Goal: Information Seeking & Learning: Learn about a topic

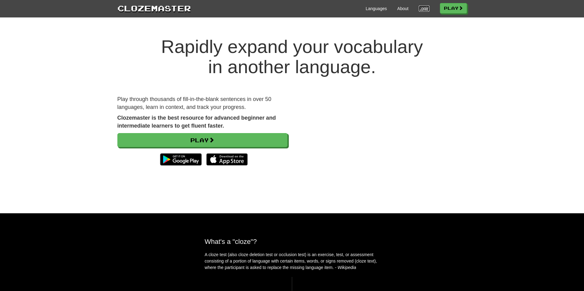
click at [421, 10] on link "Login" at bounding box center [424, 9] width 10 height 6
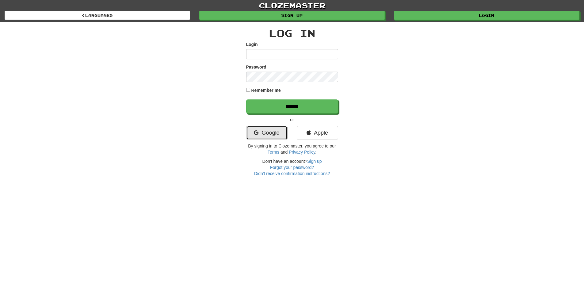
click at [274, 140] on link "Google" at bounding box center [266, 133] width 41 height 14
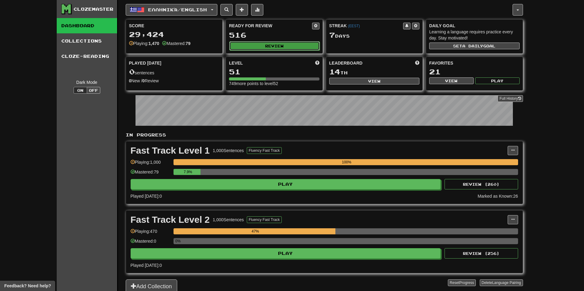
click at [281, 48] on button "Review" at bounding box center [274, 45] width 90 height 9
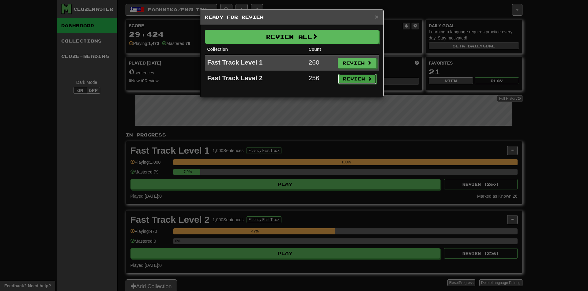
click at [358, 78] on button "Review" at bounding box center [357, 79] width 39 height 10
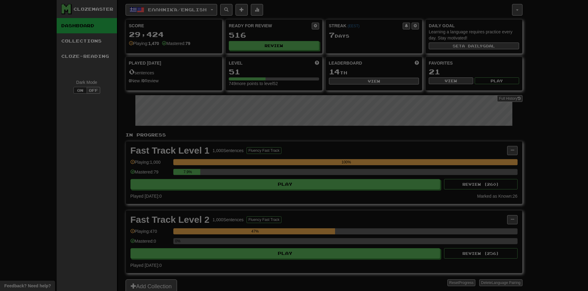
select select "**"
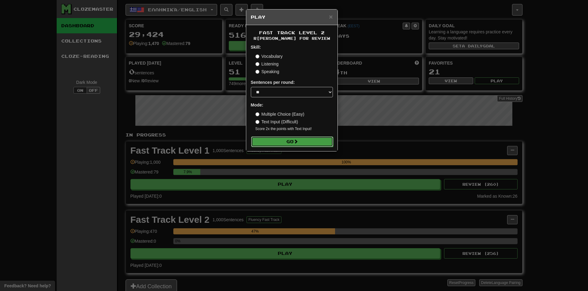
click at [293, 142] on button "Go" at bounding box center [292, 142] width 82 height 10
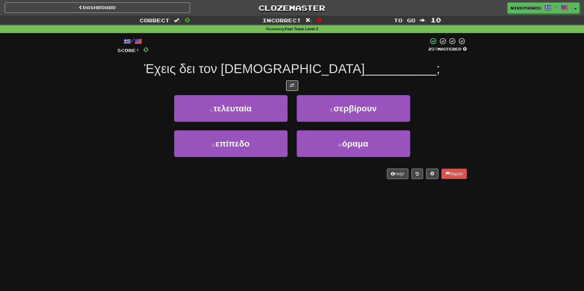
click at [297, 85] on button at bounding box center [292, 86] width 12 height 10
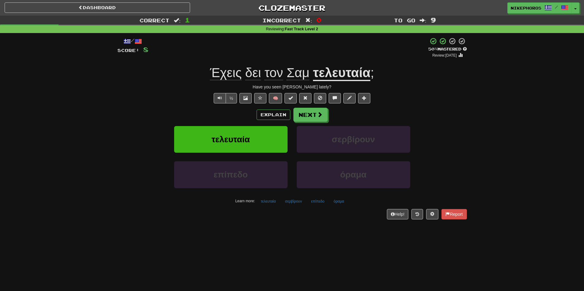
click at [311, 107] on div "/ Score: 8 + 8 50 % Mastered Review: [DATE] Έχεις δει τον Σαμ τελευταία ; Have …" at bounding box center [291, 128] width 349 height 182
click at [311, 111] on button "Next" at bounding box center [311, 115] width 34 height 14
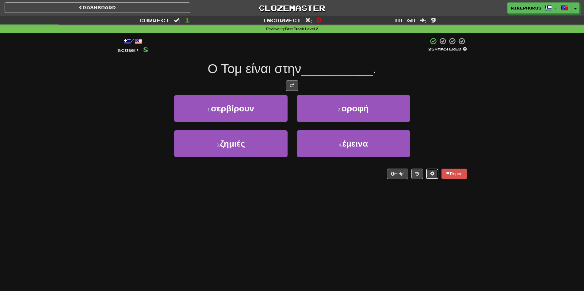
click at [430, 178] on button at bounding box center [432, 174] width 12 height 10
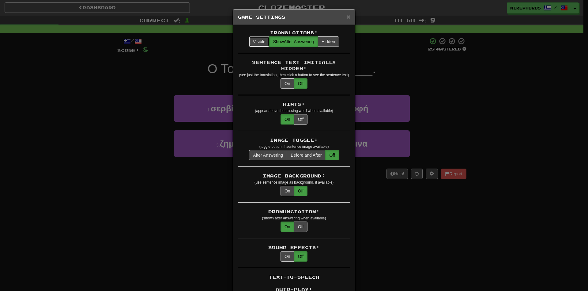
click at [256, 41] on button "Visible" at bounding box center [259, 41] width 21 height 10
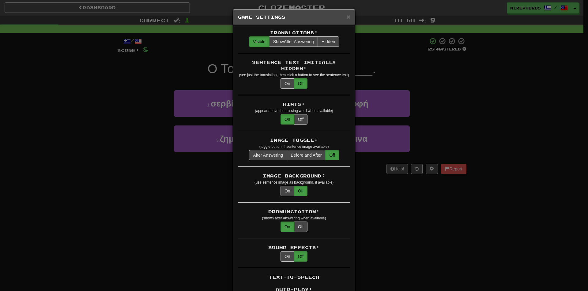
click at [466, 56] on div "× Game Settings Translations: Visible Show After Answering Hidden Sentence Text…" at bounding box center [294, 145] width 588 height 291
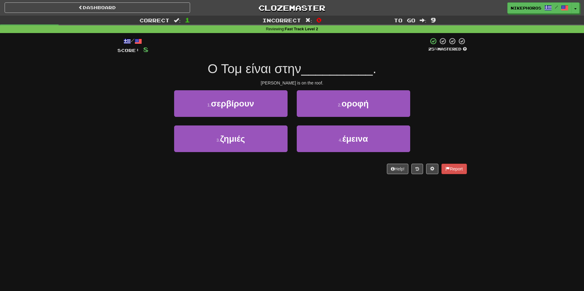
click at [463, 87] on div "/ Score: 8 25 % Mastered Ο Τομ είναι στην __________ . [PERSON_NAME] is on the …" at bounding box center [291, 105] width 349 height 137
drag, startPoint x: 463, startPoint y: 87, endPoint x: 455, endPoint y: 82, distance: 8.5
click at [455, 82] on div "[PERSON_NAME] is on the roof." at bounding box center [291, 83] width 349 height 6
click at [454, 84] on div "[PERSON_NAME] is on the roof." at bounding box center [291, 83] width 349 height 6
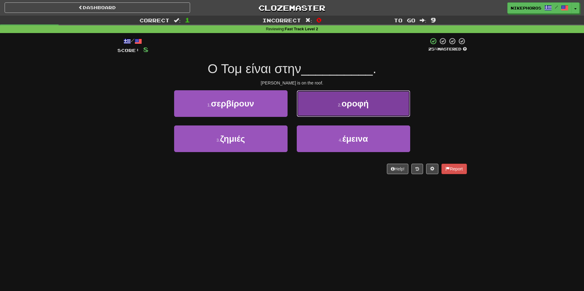
click at [377, 103] on button "2 . οροφή" at bounding box center [353, 103] width 113 height 27
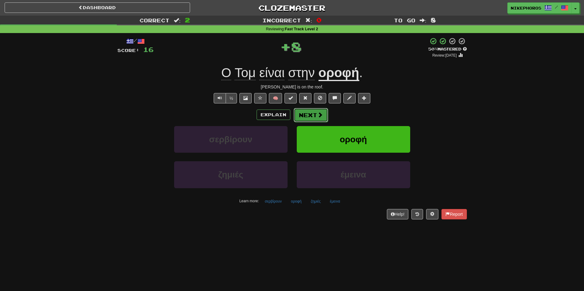
click at [310, 118] on button "Next" at bounding box center [311, 115] width 34 height 14
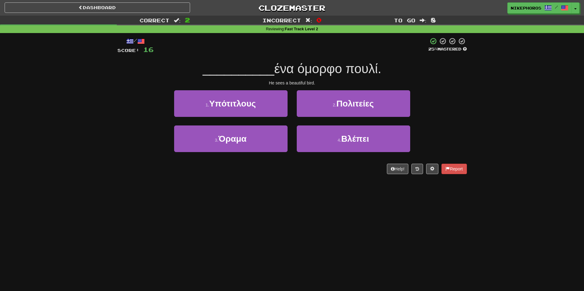
click at [428, 103] on div "1 . Υπότιτλους 2 . Πολιτείες" at bounding box center [292, 107] width 368 height 35
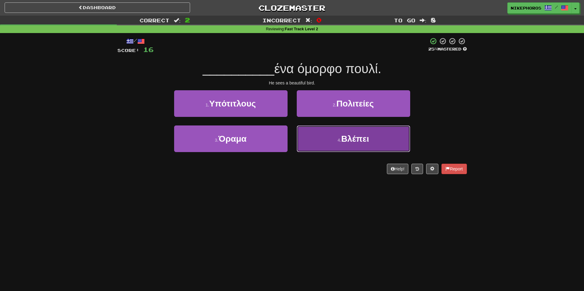
click at [368, 134] on button "4 . [GEOGRAPHIC_DATA]" at bounding box center [353, 139] width 113 height 27
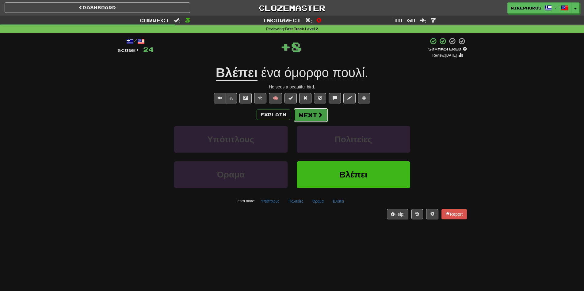
click at [310, 118] on button "Next" at bounding box center [311, 115] width 34 height 14
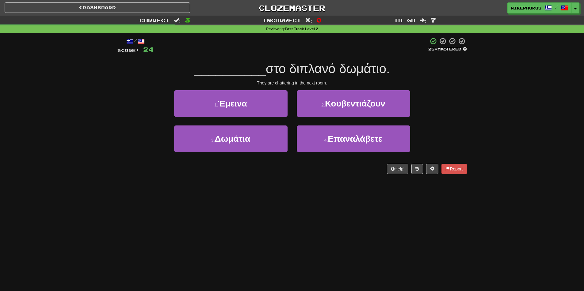
click at [487, 110] on div "Correct : 3 Incorrect : 0 To go : 7 Reviewing : Fast Track Level 2 / Score: 24 …" at bounding box center [292, 99] width 584 height 167
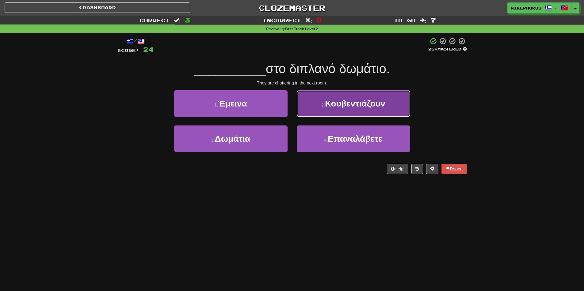
click at [354, 108] on span "Κουβεντιάζουν" at bounding box center [355, 104] width 60 height 10
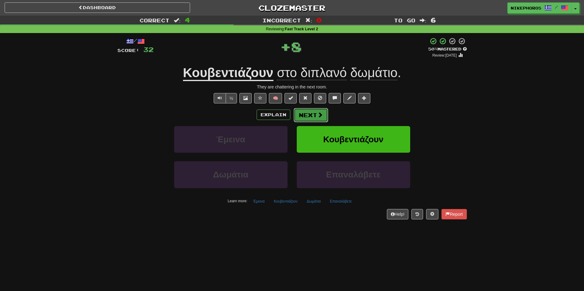
click at [305, 116] on button "Next" at bounding box center [311, 115] width 34 height 14
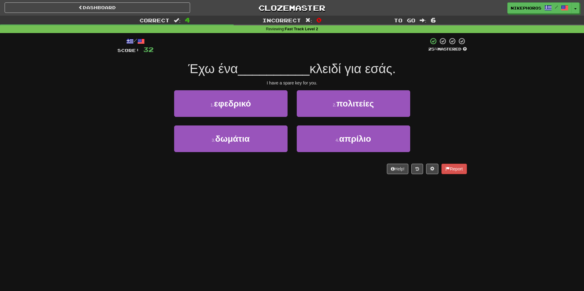
click at [473, 111] on div "Correct : 4 Incorrect : 0 To go : 6 Reviewing : Fast Track Level 2 / Score: 32 …" at bounding box center [292, 99] width 584 height 167
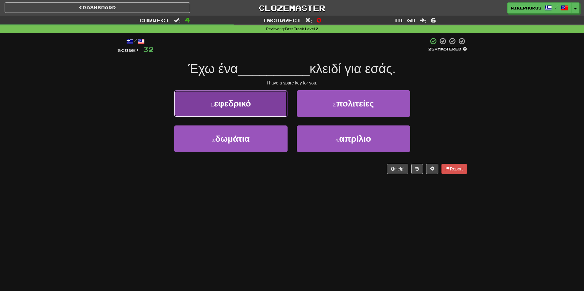
click at [260, 110] on button "1 . εφεδρικό" at bounding box center [230, 103] width 113 height 27
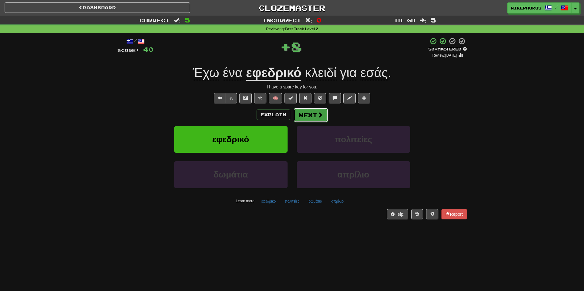
click at [315, 112] on button "Next" at bounding box center [311, 115] width 34 height 14
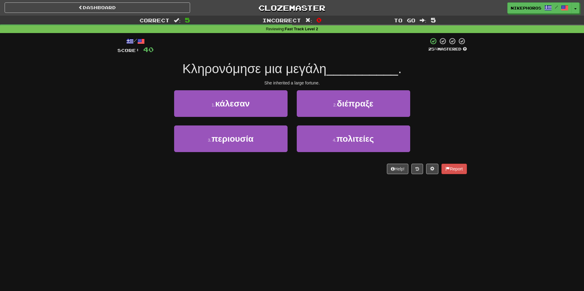
click at [447, 118] on div "1 . κάλεσαν 2 . διέπραξε" at bounding box center [292, 107] width 368 height 35
click at [427, 116] on div "1 . κάλεσαν 2 . διέπραξε" at bounding box center [292, 107] width 368 height 35
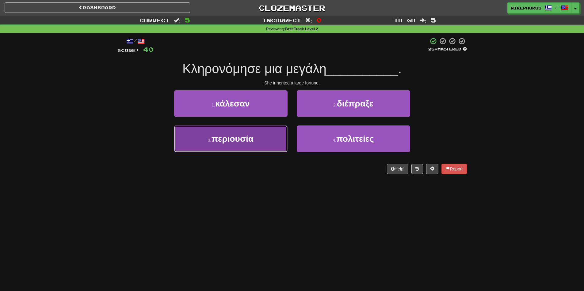
click at [257, 151] on button "3 . περιουσία" at bounding box center [230, 139] width 113 height 27
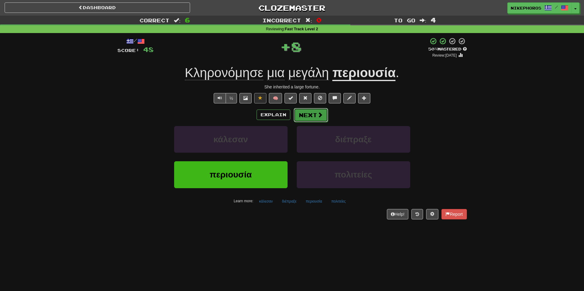
click at [318, 119] on button "Next" at bounding box center [311, 115] width 34 height 14
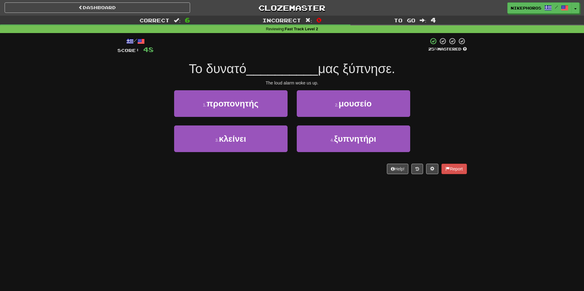
click at [365, 78] on div "/ Score: 48 25 % Mastered Το δυνατό __________ μας ξύπνησε. The loud alarm woke…" at bounding box center [291, 105] width 349 height 137
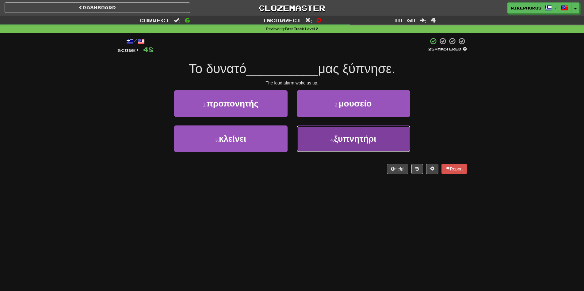
click at [342, 144] on button "4 . ξυπνητήρι" at bounding box center [353, 139] width 113 height 27
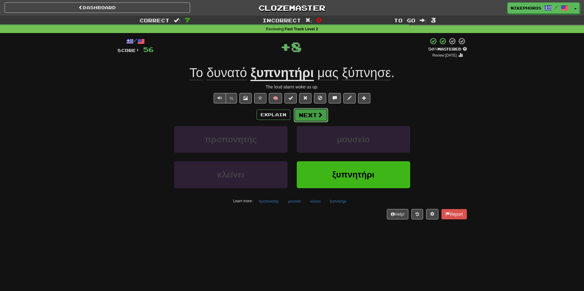
click at [316, 115] on button "Next" at bounding box center [311, 115] width 34 height 14
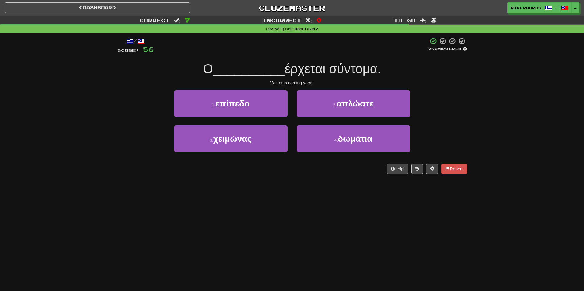
click at [494, 111] on div "Correct : 7 Incorrect : 0 To go : 3 Reviewing : Fast Track Level 2 / Score: 56 …" at bounding box center [292, 99] width 584 height 167
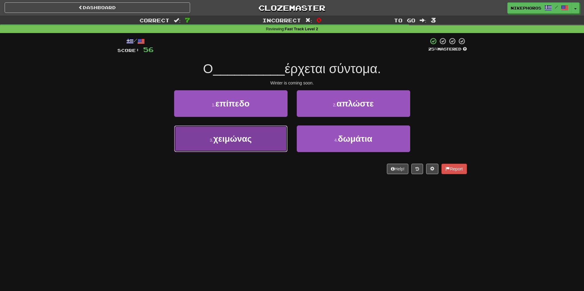
click at [272, 139] on button "3 . χειμώνας" at bounding box center [230, 139] width 113 height 27
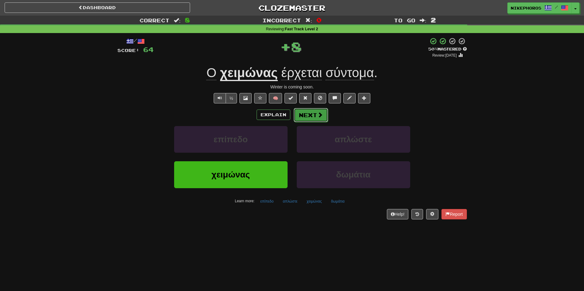
click at [312, 115] on button "Next" at bounding box center [311, 115] width 34 height 14
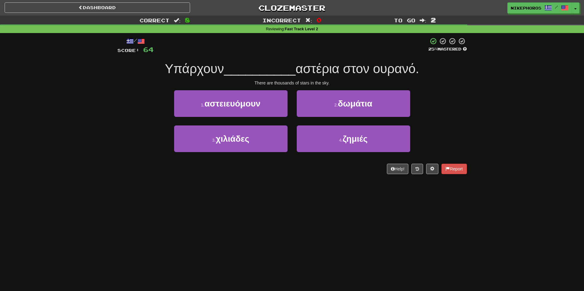
click at [479, 112] on div "Correct : 8 Incorrect : 0 To go : 2 Reviewing : Fast Track Level 2 / Score: 64 …" at bounding box center [292, 99] width 584 height 167
click at [474, 112] on div "Correct : 8 Incorrect : 0 To go : 2 Reviewing : Fast Track Level 2 / Score: 64 …" at bounding box center [292, 99] width 584 height 167
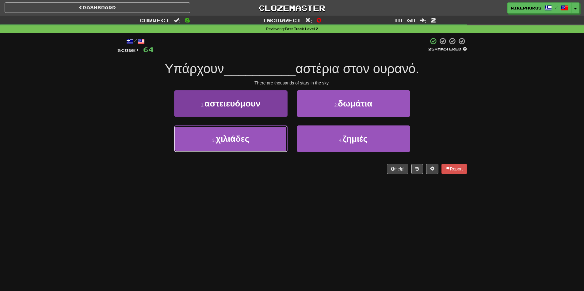
click at [263, 140] on button "3 . χιλιάδες" at bounding box center [230, 139] width 113 height 27
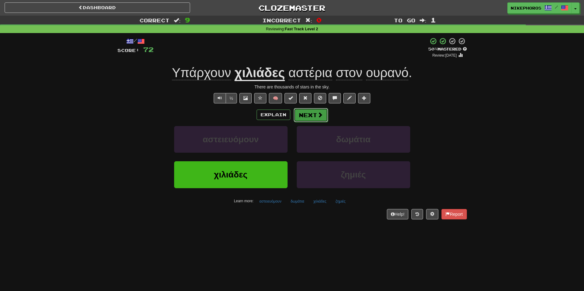
click at [296, 114] on button "Next" at bounding box center [311, 115] width 34 height 14
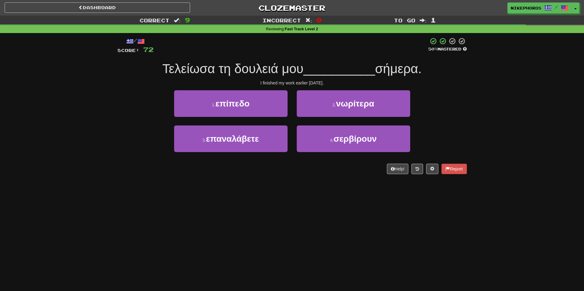
click at [313, 78] on div "/ Score: 72 50 % Mastered Τελείωσα τη δουλειά μου __________ σήμερα. I finished…" at bounding box center [291, 105] width 349 height 137
click at [312, 79] on div "/ Score: 72 50 % Mastered Τελείωσα τη δουλειά μου __________ σήμερα. I finished…" at bounding box center [291, 105] width 349 height 137
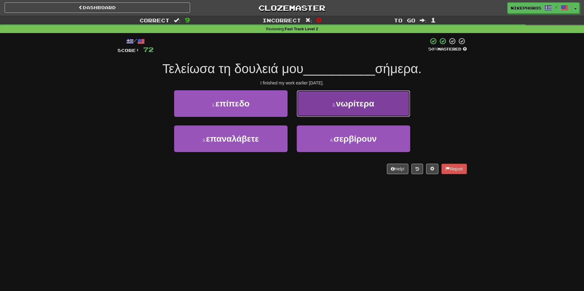
click at [354, 109] on button "2 . νωρίτερα" at bounding box center [353, 103] width 113 height 27
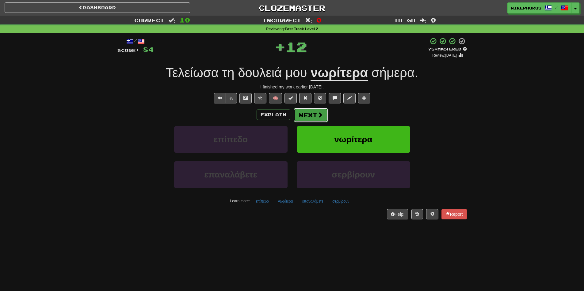
click at [316, 108] on button "Next" at bounding box center [311, 115] width 34 height 14
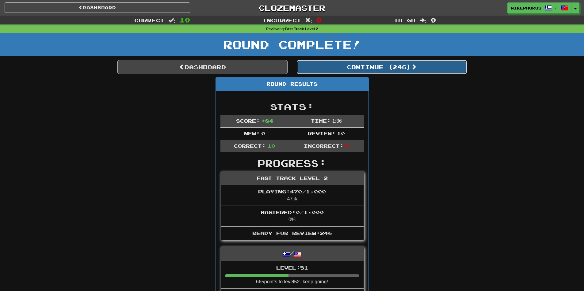
click at [385, 72] on button "Continue ( 246 )" at bounding box center [382, 67] width 170 height 14
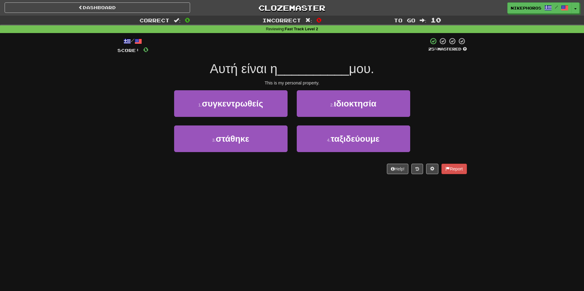
click at [444, 91] on div "1 . συγκεντρωθείς 2 . ιδιοκτησία" at bounding box center [292, 107] width 368 height 35
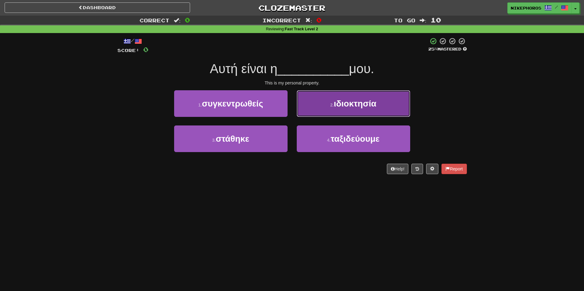
click at [387, 106] on button "2 . ιδιοκτησία" at bounding box center [353, 103] width 113 height 27
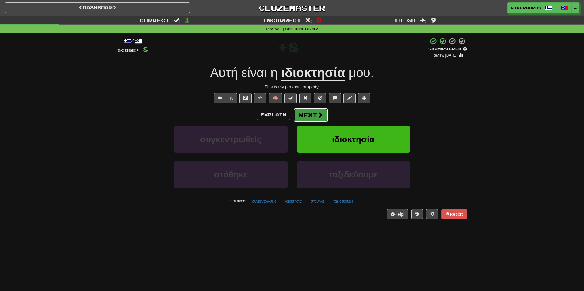
click at [310, 111] on button "Next" at bounding box center [311, 115] width 34 height 14
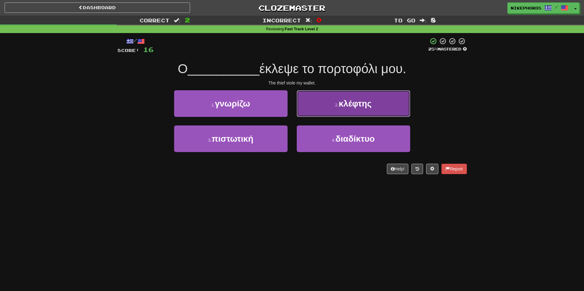
click at [326, 102] on button "2 . κλέφτης" at bounding box center [353, 103] width 113 height 27
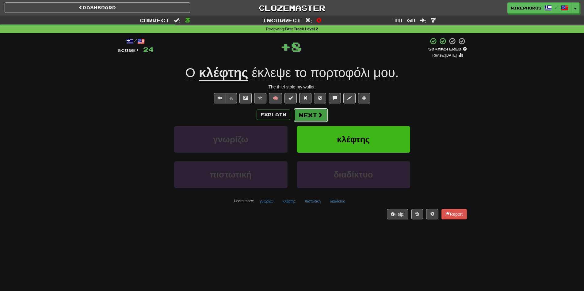
click at [308, 116] on button "Next" at bounding box center [311, 115] width 34 height 14
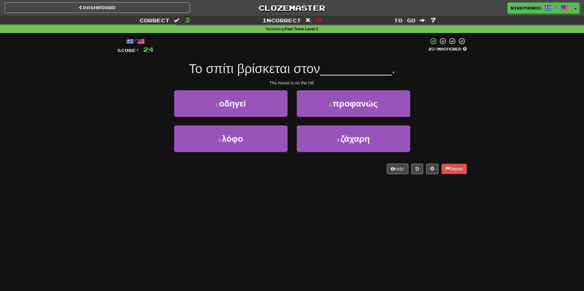
click at [311, 75] on span "Το σπίτι βρίσκεται στον" at bounding box center [254, 69] width 131 height 14
click at [283, 52] on div at bounding box center [291, 45] width 275 height 17
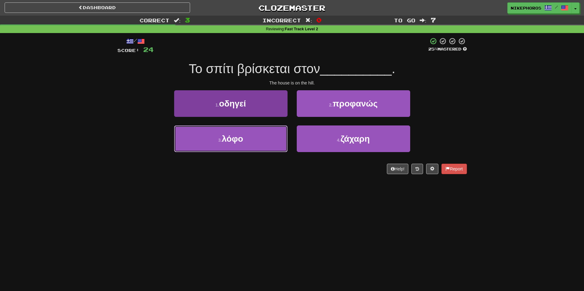
drag, startPoint x: 232, startPoint y: 146, endPoint x: 261, endPoint y: 129, distance: 33.3
click at [233, 146] on button "3 . λόφο" at bounding box center [230, 139] width 113 height 27
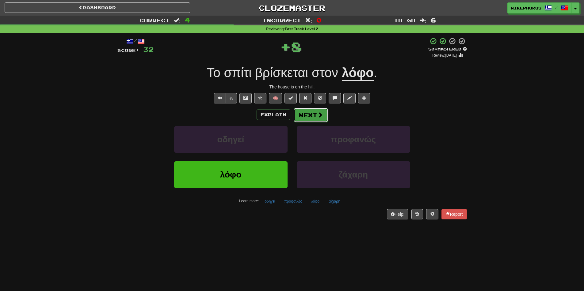
click at [307, 115] on button "Next" at bounding box center [311, 115] width 34 height 14
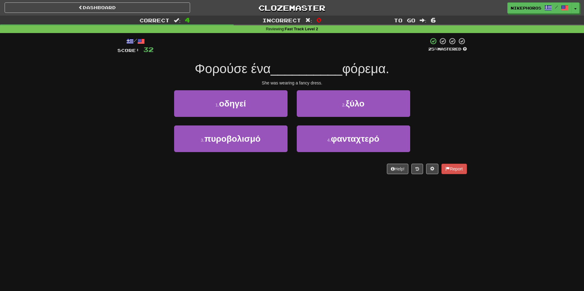
click at [347, 47] on div at bounding box center [291, 45] width 275 height 17
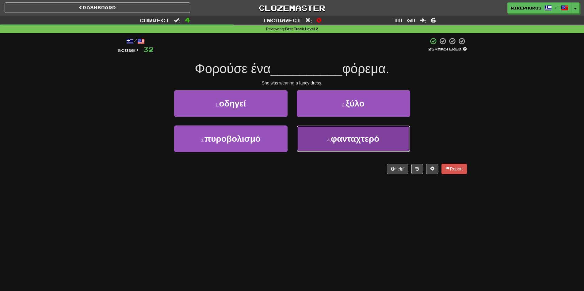
click at [355, 138] on span "φανταχτερό" at bounding box center [355, 139] width 48 height 10
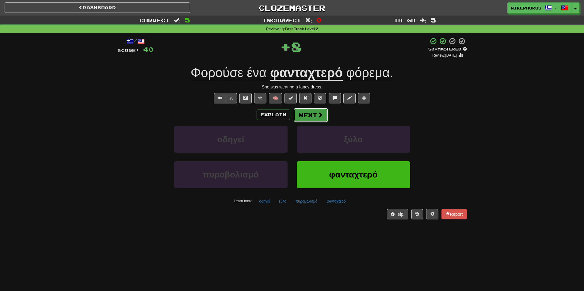
click at [312, 113] on button "Next" at bounding box center [311, 115] width 34 height 14
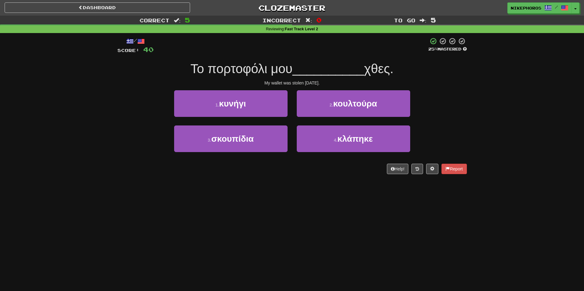
click at [322, 56] on div "/ Score: 40 25 % Mastered Το πορτοφόλι μου __________ χθες. My wallet was stole…" at bounding box center [291, 105] width 349 height 137
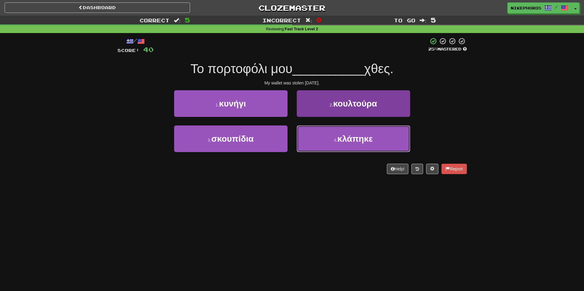
click at [362, 147] on button "4 . κλάπηκε" at bounding box center [353, 139] width 113 height 27
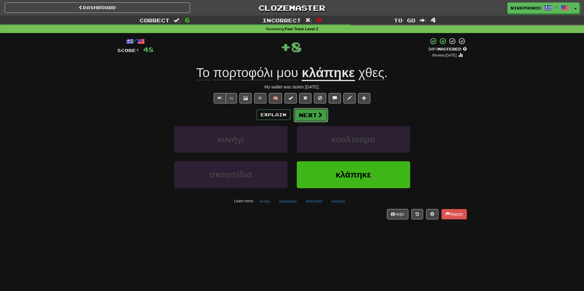
click at [317, 112] on span at bounding box center [320, 115] width 6 height 6
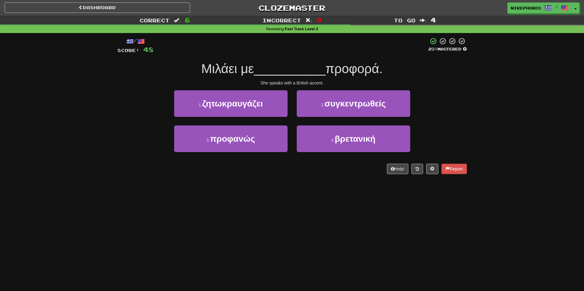
click at [466, 125] on div "1 . ζητωκραυγάζει 2 . συγκεντρωθείς" at bounding box center [292, 107] width 368 height 35
click at [268, 6] on link "Clozemaster" at bounding box center [291, 7] width 185 height 11
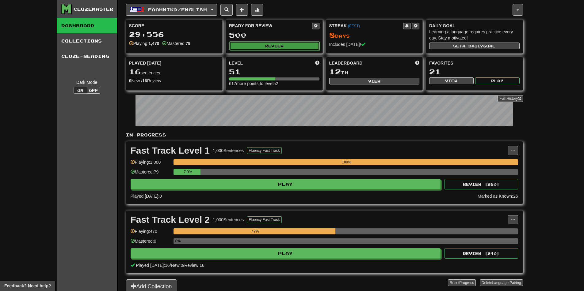
click at [284, 45] on button "Review" at bounding box center [274, 45] width 90 height 9
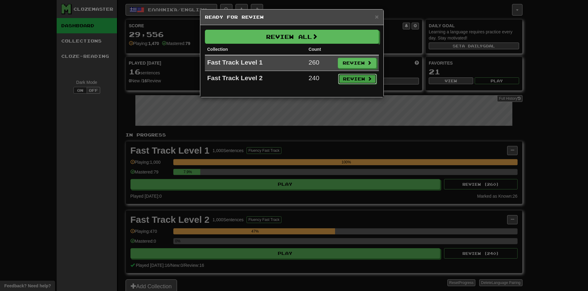
click at [363, 79] on button "Review" at bounding box center [357, 79] width 39 height 10
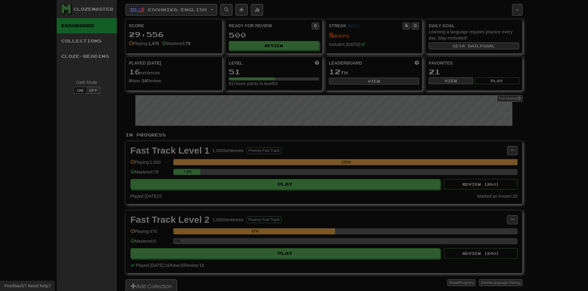
select select "**"
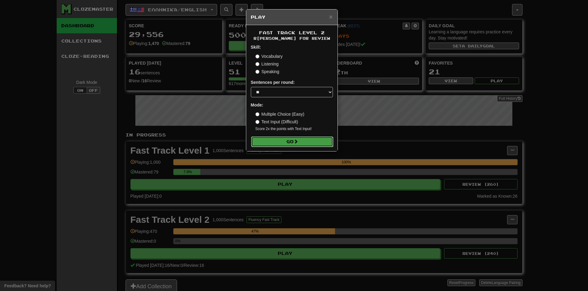
click at [298, 141] on span at bounding box center [296, 141] width 4 height 4
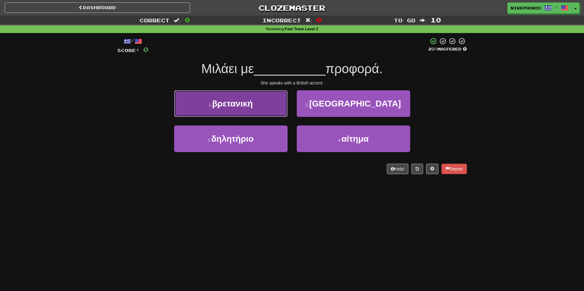
click at [242, 105] on span "βρετανική" at bounding box center [232, 104] width 41 height 10
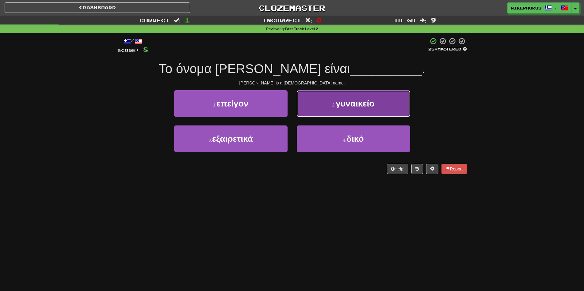
click at [360, 109] on button "2 . γυναικείο" at bounding box center [353, 103] width 113 height 27
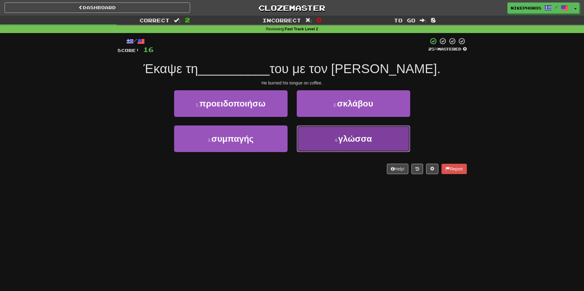
click at [364, 142] on span "γλώσσα" at bounding box center [355, 139] width 34 height 10
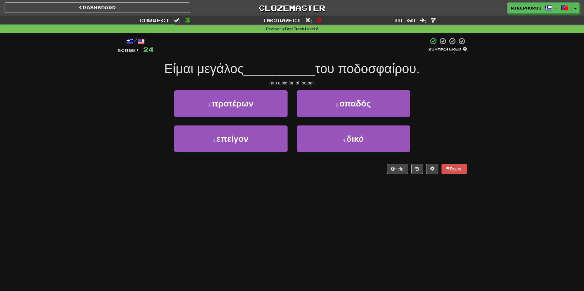
click at [310, 49] on div at bounding box center [291, 45] width 275 height 17
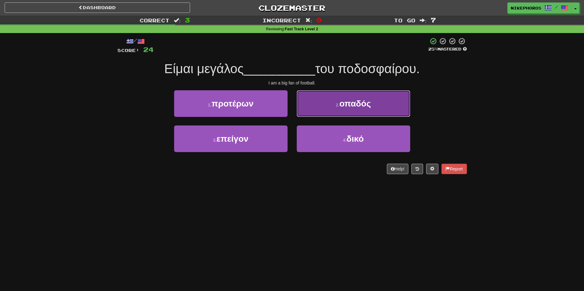
click at [348, 101] on span "οπαδός" at bounding box center [355, 104] width 32 height 10
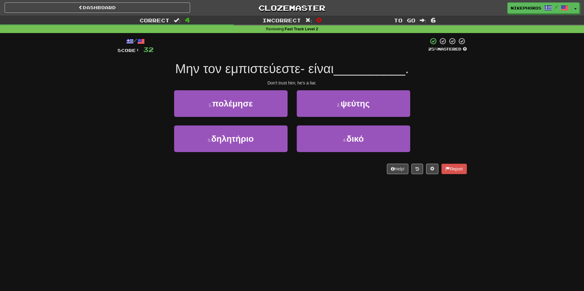
click at [470, 83] on div "/ Score: 32 25 % Mastered Μην τον εμπιστεύεστε- είναι __________ . Don't trust …" at bounding box center [292, 108] width 359 height 150
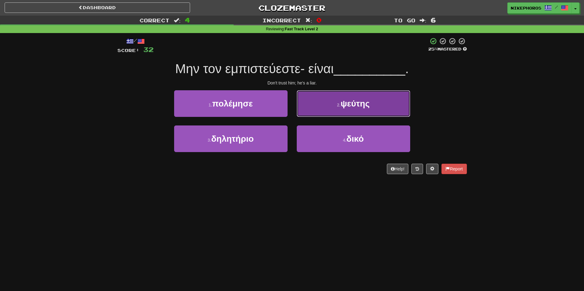
click at [380, 95] on button "2 . ψεύτης" at bounding box center [353, 103] width 113 height 27
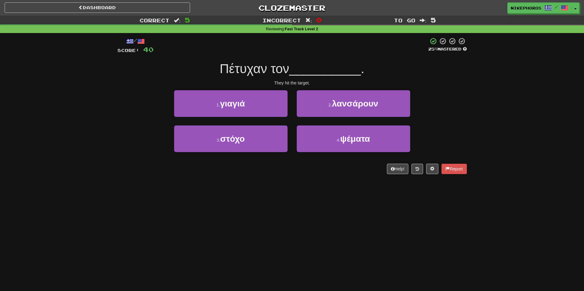
click at [477, 73] on div "Correct : 5 Incorrect : 0 To go : 5 Reviewing : Fast Track Level 2 / Score: 40 …" at bounding box center [292, 99] width 584 height 167
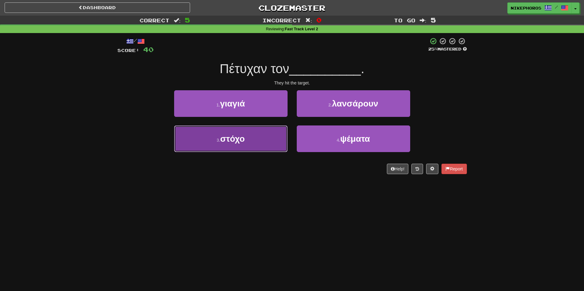
click at [263, 146] on button "3 . στόχο" at bounding box center [230, 139] width 113 height 27
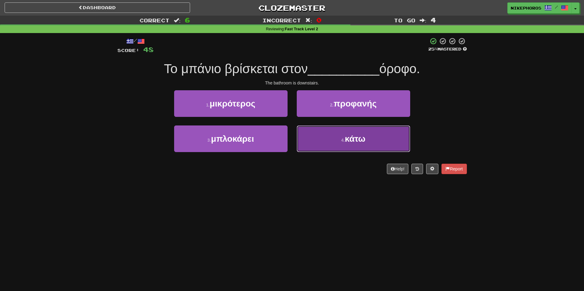
click at [389, 141] on button "4 . κάτω" at bounding box center [353, 139] width 113 height 27
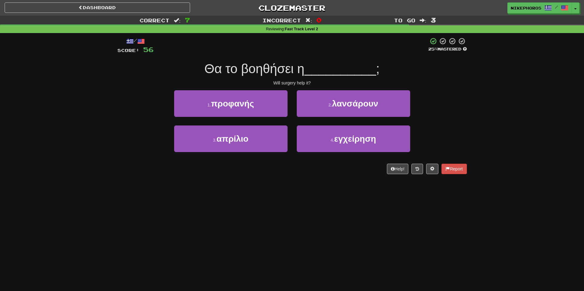
click at [442, 111] on div "1 . προφανής 2 . λανσάρουν" at bounding box center [292, 107] width 368 height 35
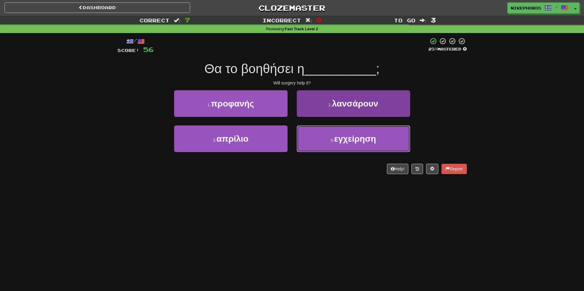
click at [357, 146] on button "4 . εγχείρηση" at bounding box center [353, 139] width 113 height 27
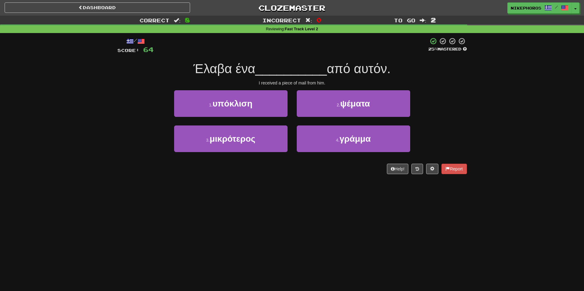
click at [518, 129] on div "Correct : 8 Incorrect : 0 To go : 2 Reviewing : Fast Track Level 2 / Score: 64 …" at bounding box center [292, 99] width 584 height 167
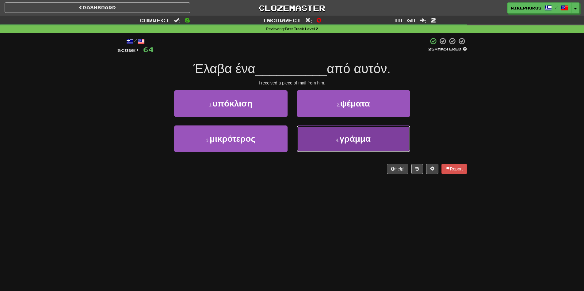
click at [374, 138] on button "4 . γράμμα" at bounding box center [353, 139] width 113 height 27
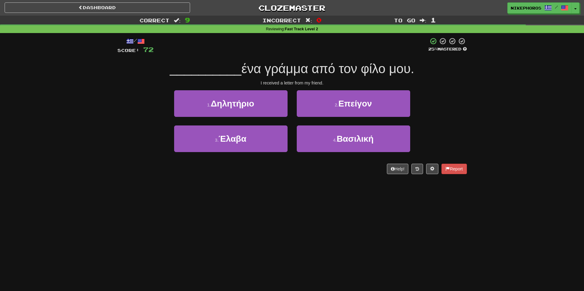
click at [488, 117] on div "Correct : 9 Incorrect : 0 To go : 1 Reviewing : Fast Track Level 2 / Score: 72 …" at bounding box center [292, 99] width 584 height 167
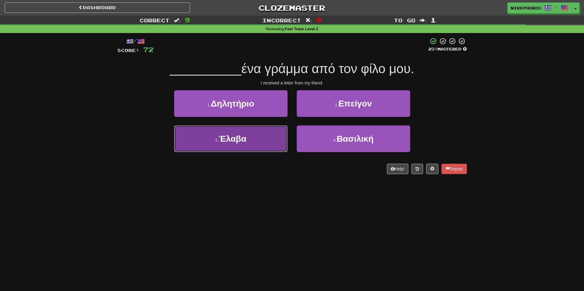
click at [200, 147] on button "3 . Έλαβα" at bounding box center [230, 139] width 113 height 27
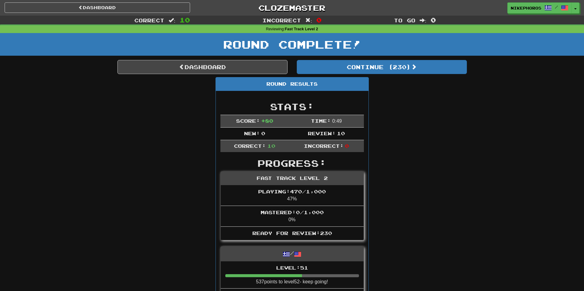
scroll to position [153, 0]
